Goal: Information Seeking & Learning: Learn about a topic

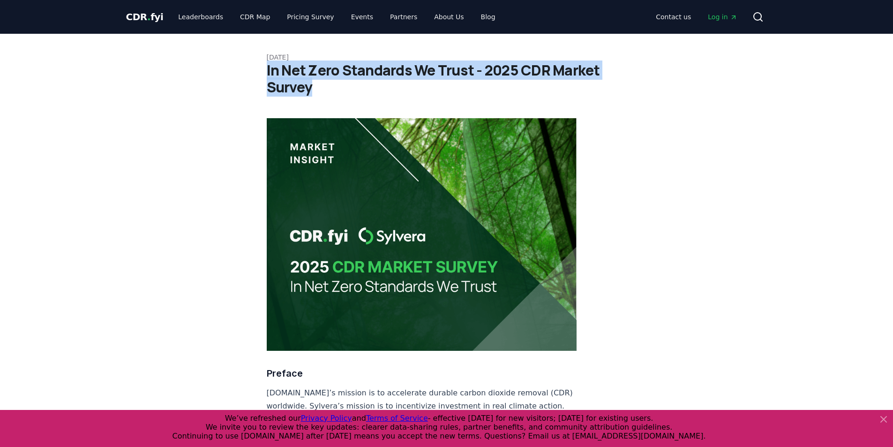
drag, startPoint x: 268, startPoint y: 70, endPoint x: 316, endPoint y: 91, distance: 52.7
click at [316, 91] on h1 "In Net Zero Standards We Trust - 2025 CDR Market Survey" at bounding box center [447, 79] width 360 height 34
copy h1 "In Net Zero Standards We Trust - 2025 CDR Market Survey"
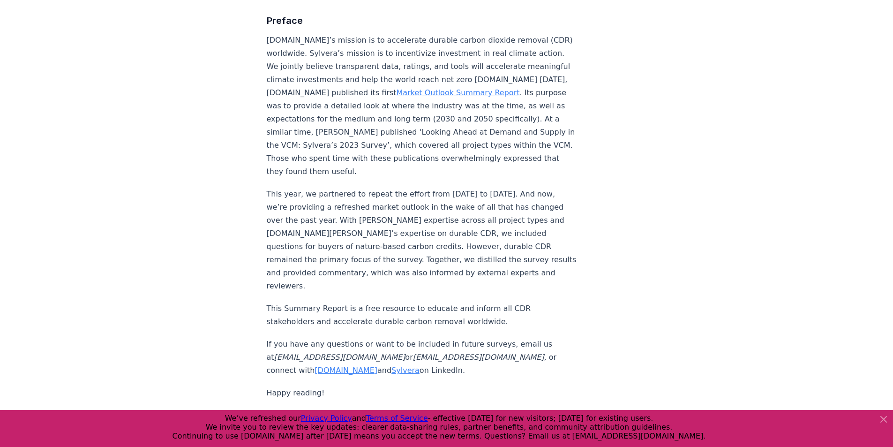
scroll to position [375, 0]
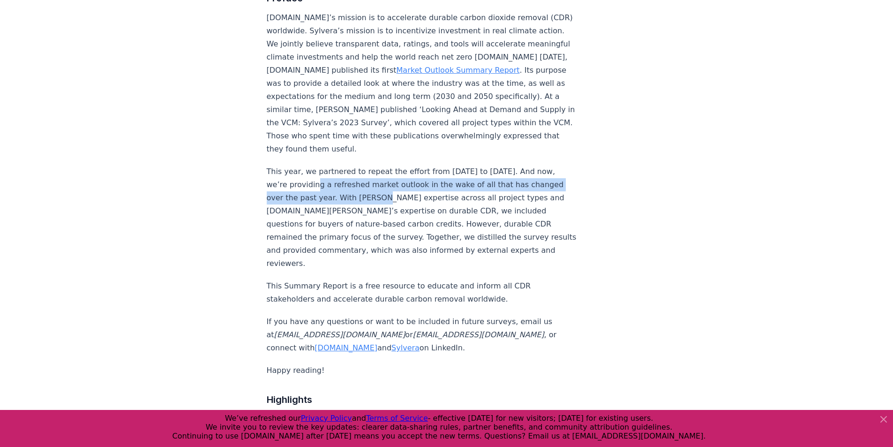
drag, startPoint x: 326, startPoint y: 152, endPoint x: 390, endPoint y: 165, distance: 65.9
click at [390, 165] on p "This year, we partnered to repeat the effort from December 2024 to January 2025…" at bounding box center [422, 217] width 310 height 105
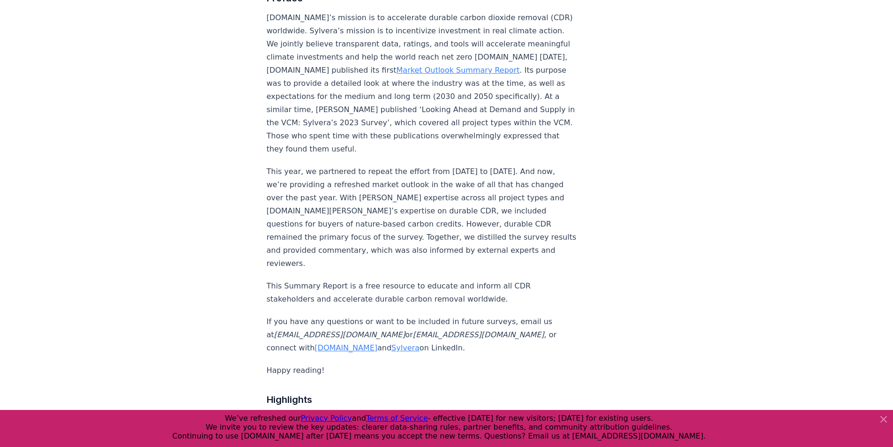
click at [394, 167] on p "This year, we partnered to repeat the effort from December 2024 to January 2025…" at bounding box center [422, 217] width 310 height 105
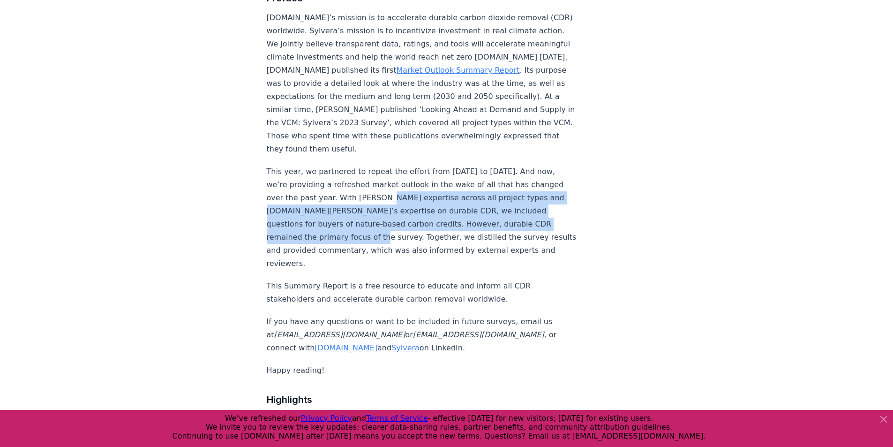
drag, startPoint x: 393, startPoint y: 167, endPoint x: 336, endPoint y: 206, distance: 69.2
click at [336, 206] on p "This year, we partnered to repeat the effort from December 2024 to January 2025…" at bounding box center [422, 217] width 310 height 105
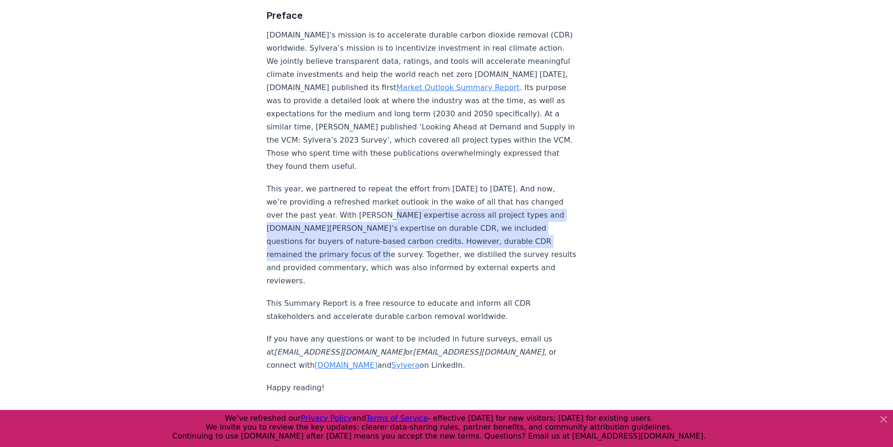
scroll to position [422, 0]
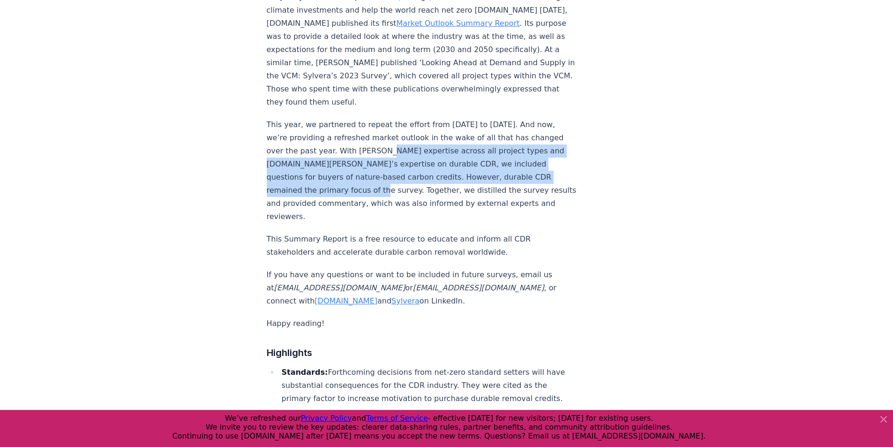
click at [415, 152] on p "This year, we partnered to repeat the effort from December 2024 to January 2025…" at bounding box center [422, 170] width 310 height 105
click at [410, 137] on p "This year, we partnered to repeat the effort from December 2024 to January 2025…" at bounding box center [422, 170] width 310 height 105
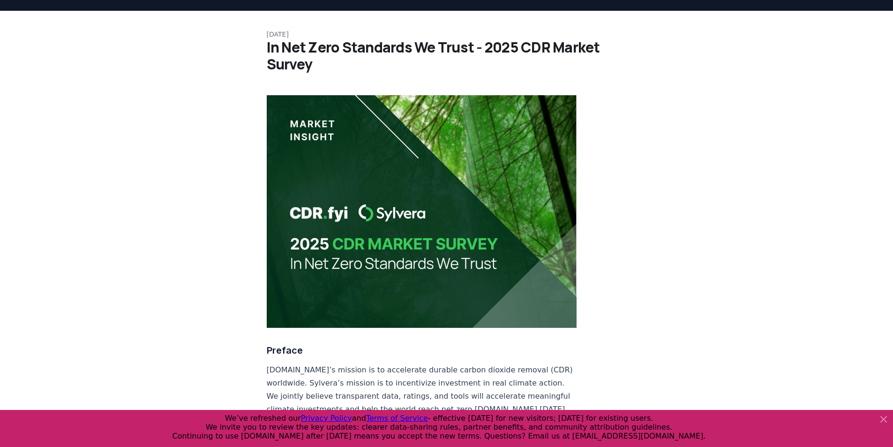
scroll to position [0, 0]
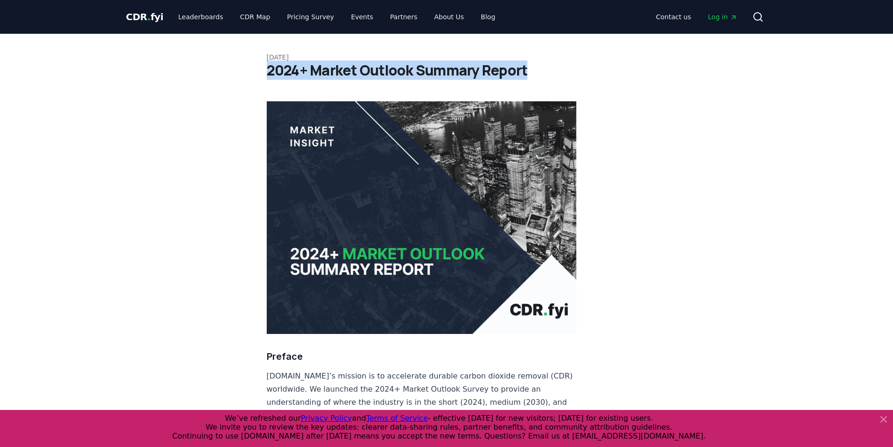
drag, startPoint x: 267, startPoint y: 71, endPoint x: 534, endPoint y: 70, distance: 267.6
click at [534, 70] on h1 "2024+ Market Outlook Summary Report" at bounding box center [447, 70] width 360 height 17
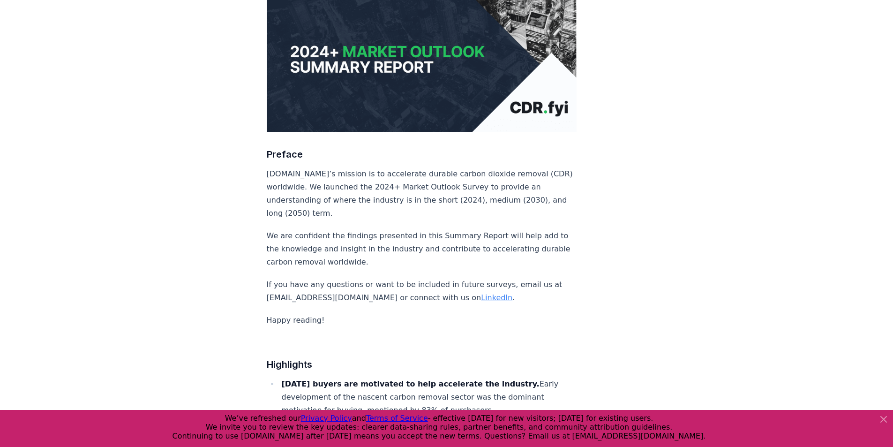
scroll to position [187, 0]
